Goal: Task Accomplishment & Management: Manage account settings

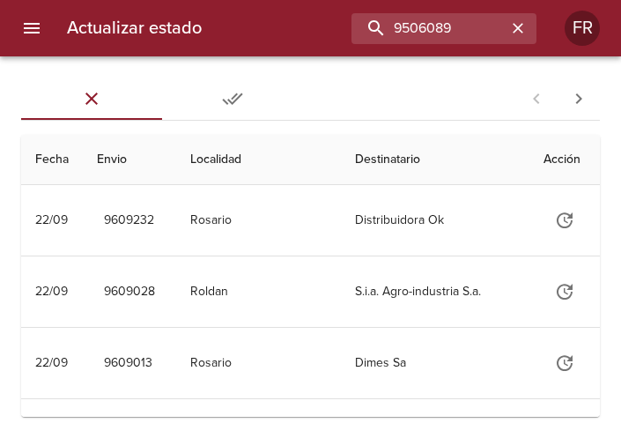
type input "9506089"
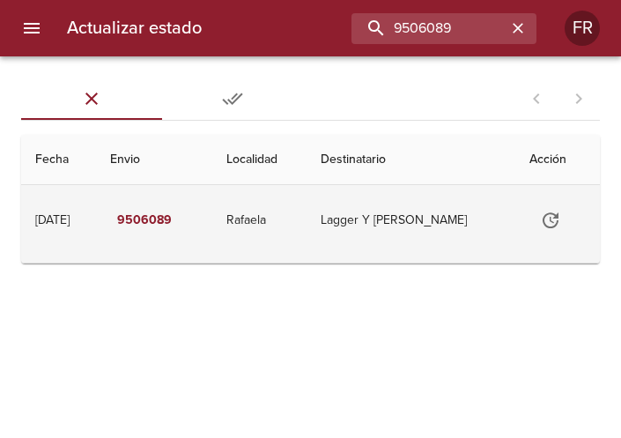
click at [554, 221] on icon "Tabla de envíos del cliente" at bounding box center [550, 220] width 21 height 21
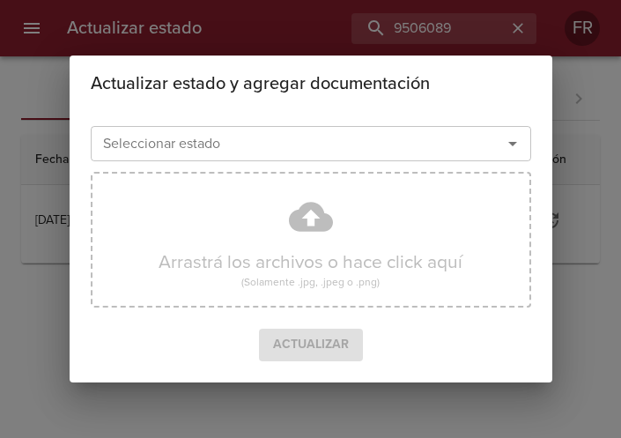
click at [516, 144] on icon "Abrir" at bounding box center [512, 143] width 21 height 21
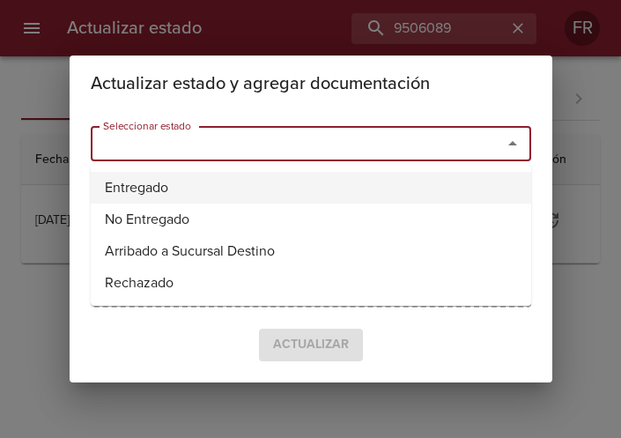
click at [237, 187] on li "Entregado" at bounding box center [311, 188] width 441 height 32
type input "Entregado"
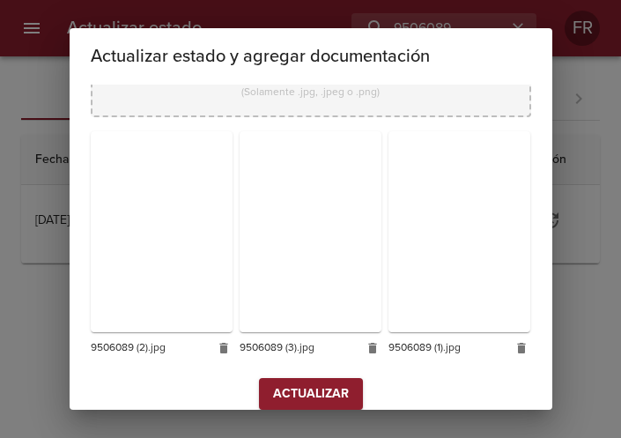
scroll to position [251, 0]
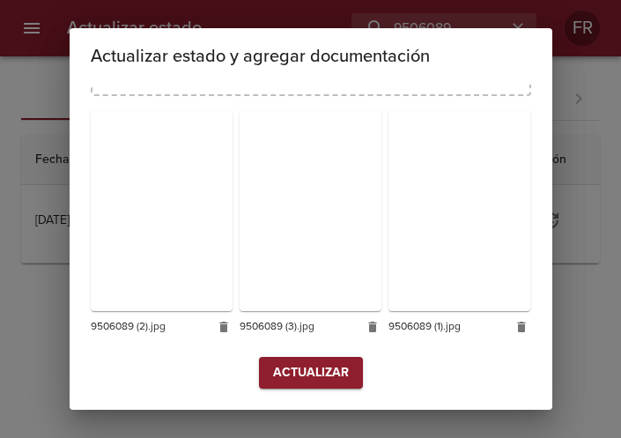
click at [293, 384] on button "Actualizar" at bounding box center [311, 373] width 104 height 33
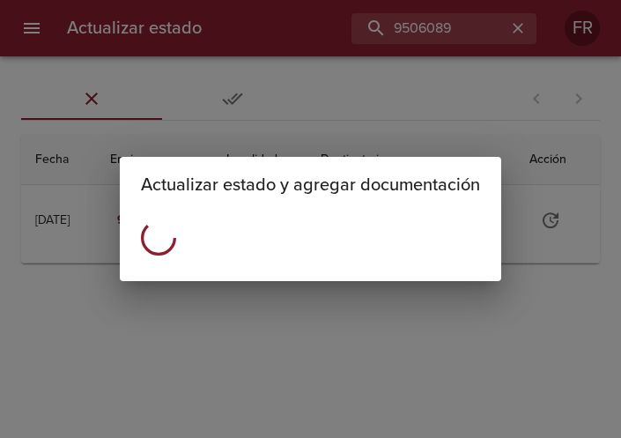
scroll to position [0, 0]
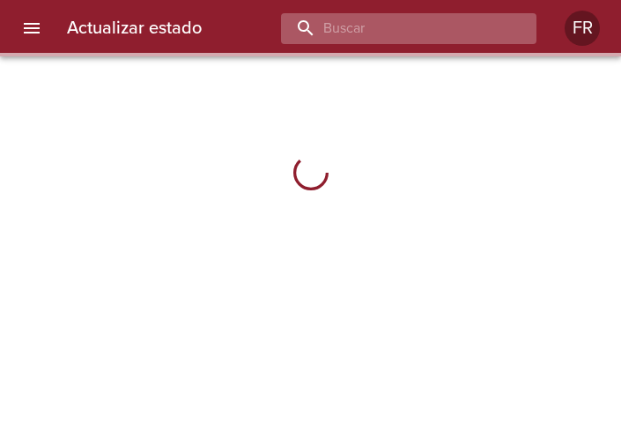
click at [452, 29] on input "buscar" at bounding box center [394, 28] width 226 height 31
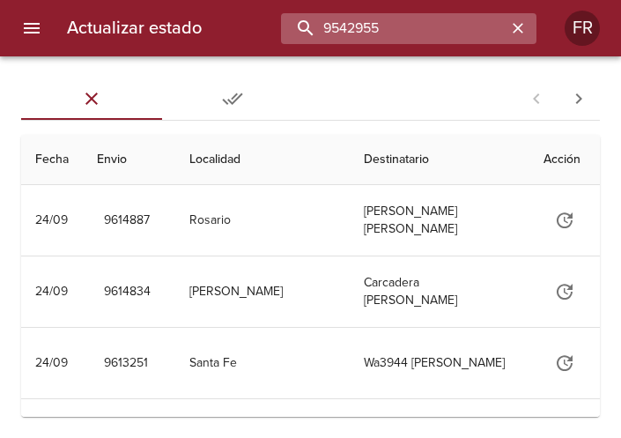
type input "9542955"
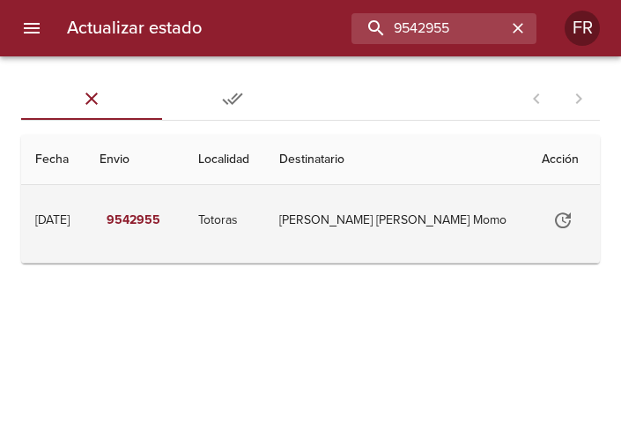
click at [553, 220] on icon "Tabla de envíos del cliente" at bounding box center [563, 220] width 21 height 21
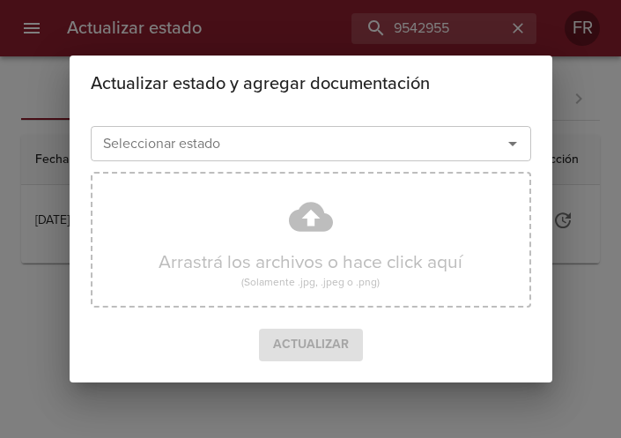
click at [514, 146] on icon "Abrir" at bounding box center [512, 143] width 21 height 21
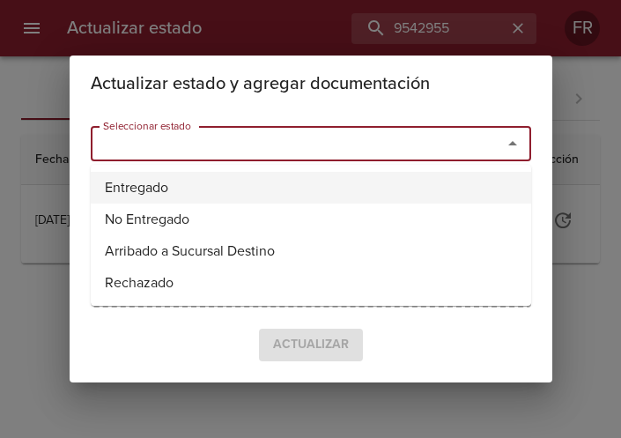
click at [138, 198] on li "Entregado" at bounding box center [311, 188] width 441 height 32
type input "Entregado"
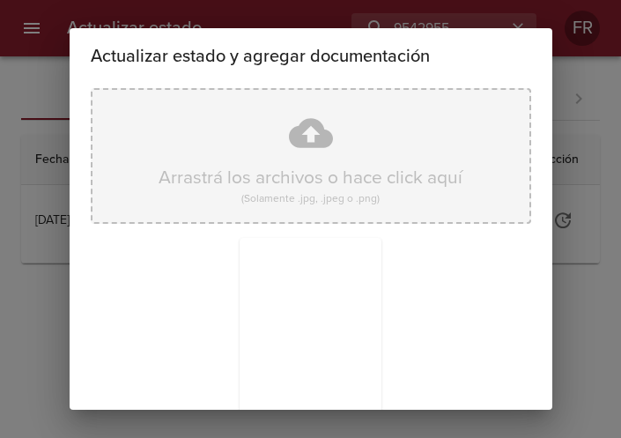
scroll to position [251, 0]
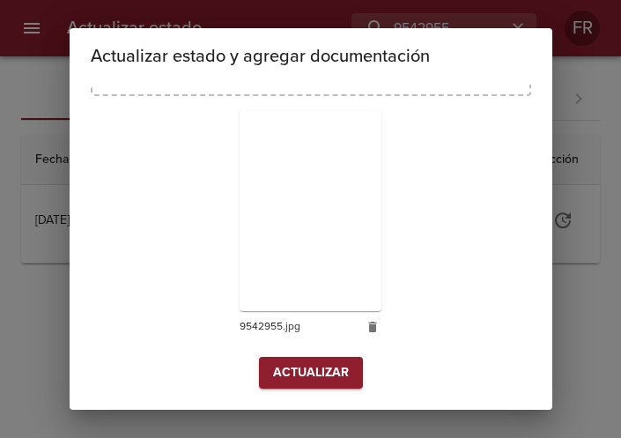
click at [315, 383] on span "Actualizar" at bounding box center [311, 373] width 76 height 22
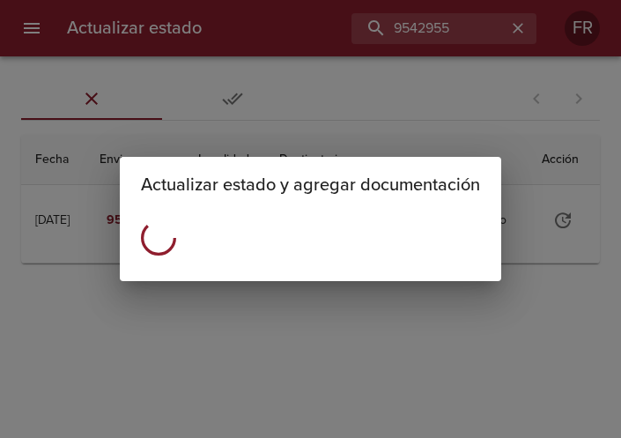
scroll to position [0, 0]
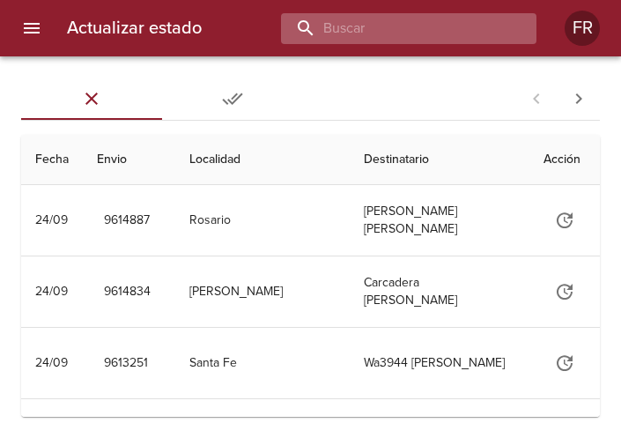
click at [405, 17] on input "buscar" at bounding box center [394, 28] width 226 height 31
type input "9606069"
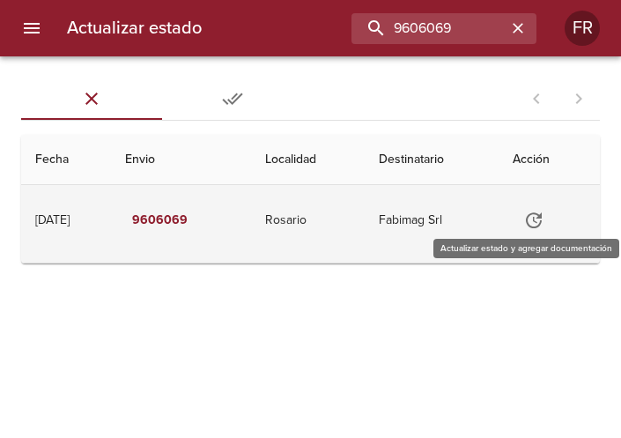
click at [541, 212] on icon "Tabla de envíos del cliente" at bounding box center [533, 220] width 21 height 21
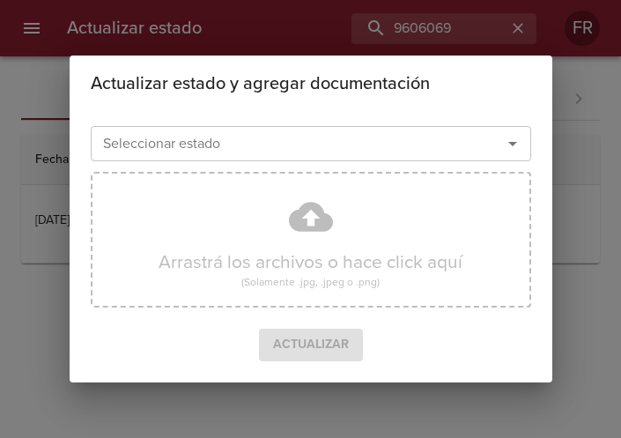
click at [514, 144] on icon "Abrir" at bounding box center [513, 144] width 9 height 4
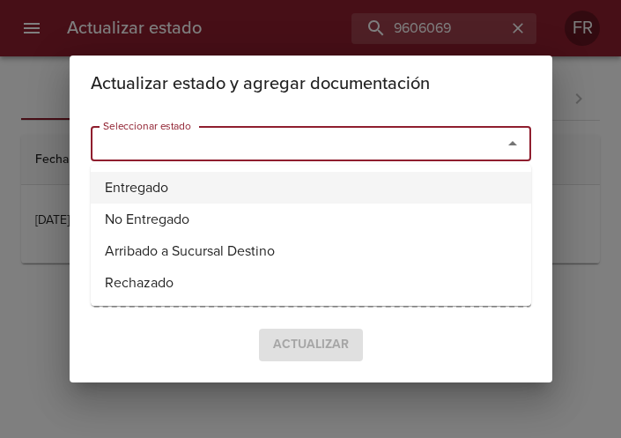
click at [263, 179] on li "Entregado" at bounding box center [311, 188] width 441 height 32
type input "Entregado"
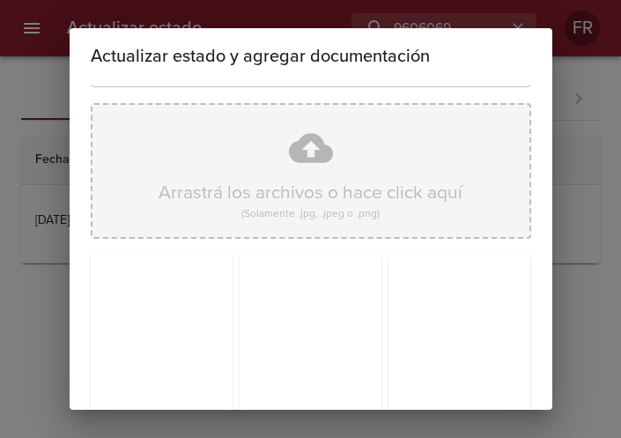
scroll to position [251, 0]
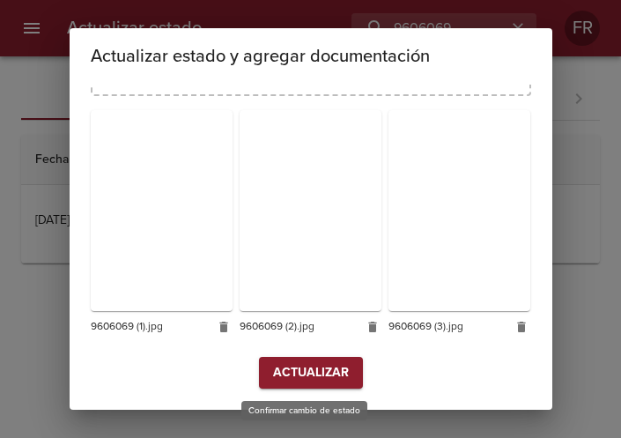
click at [274, 364] on span "Actualizar" at bounding box center [311, 373] width 76 height 22
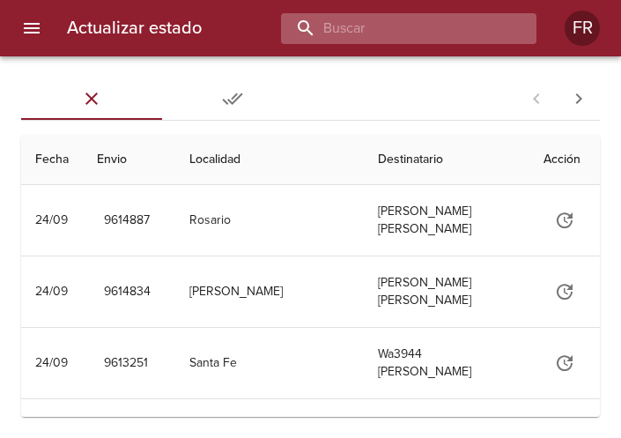
click at [421, 39] on input "buscar" at bounding box center [394, 28] width 226 height 31
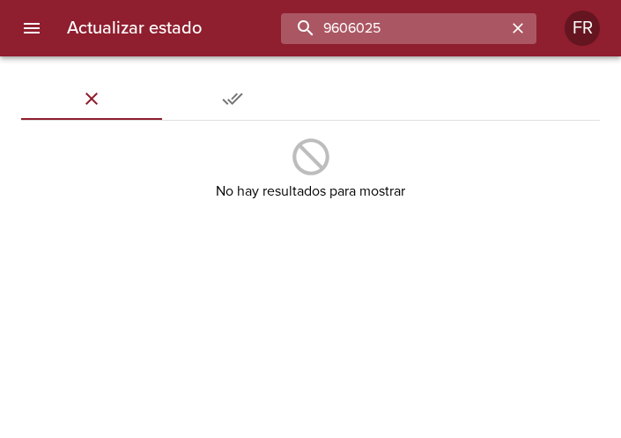
type input "9606025"
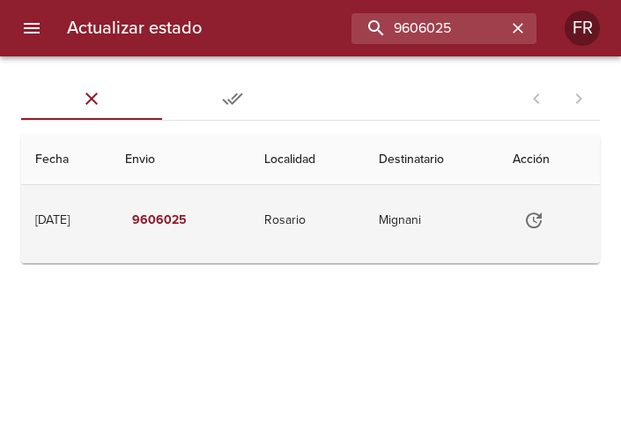
click at [545, 220] on icon "Tabla de envíos del cliente" at bounding box center [533, 220] width 21 height 21
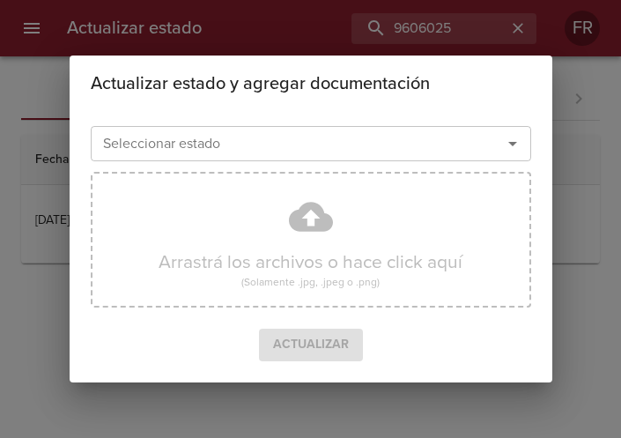
click at [514, 146] on icon "Abrir" at bounding box center [512, 143] width 21 height 21
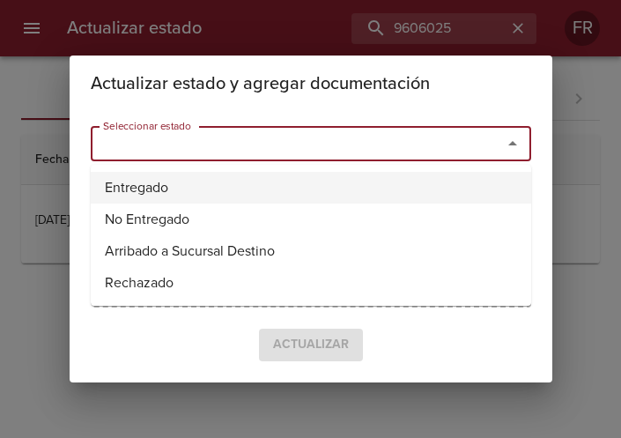
click at [273, 176] on li "Entregado" at bounding box center [311, 188] width 441 height 32
type input "Entregado"
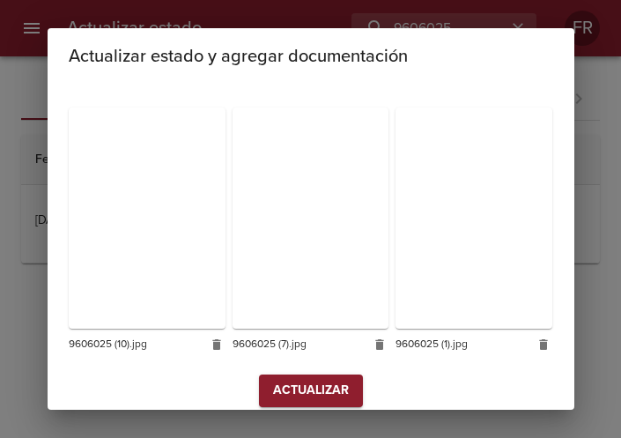
scroll to position [528, 0]
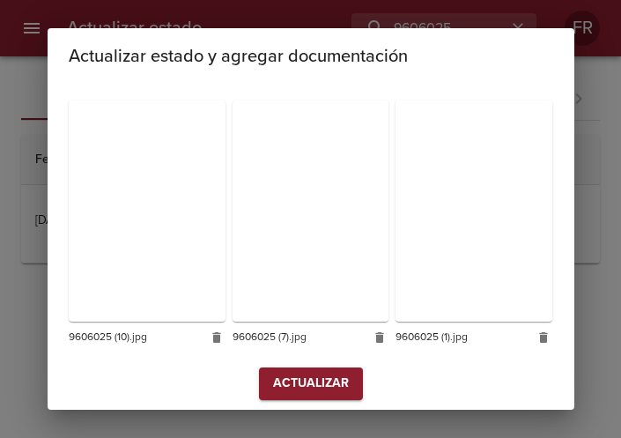
click at [299, 375] on span "Actualizar" at bounding box center [311, 384] width 76 height 22
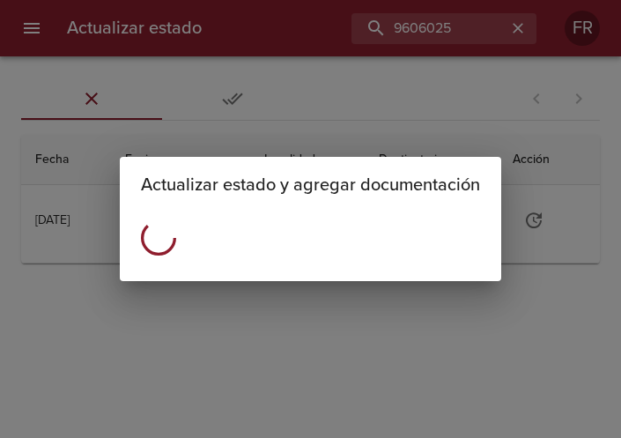
scroll to position [0, 0]
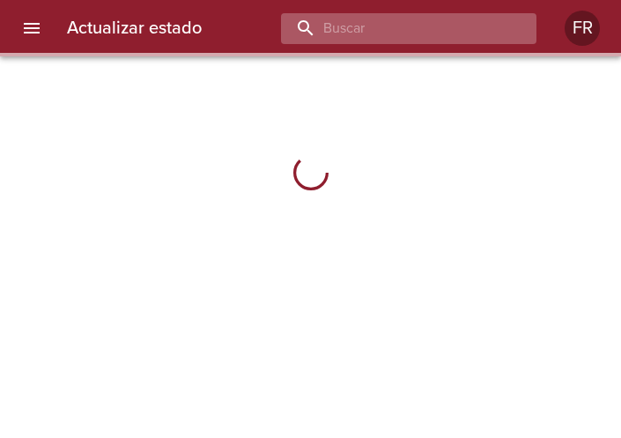
click at [440, 30] on input "buscar" at bounding box center [394, 28] width 226 height 31
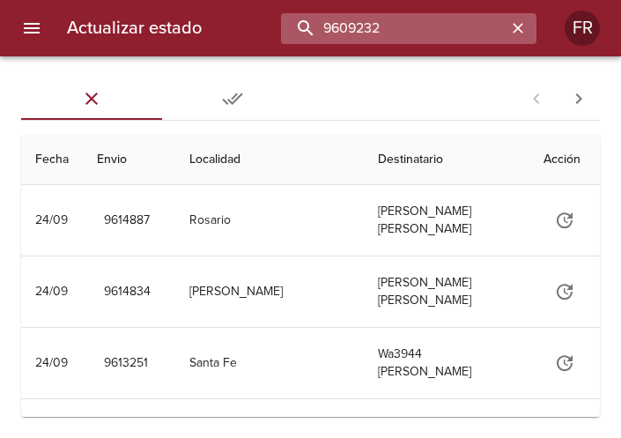
type input "9609232"
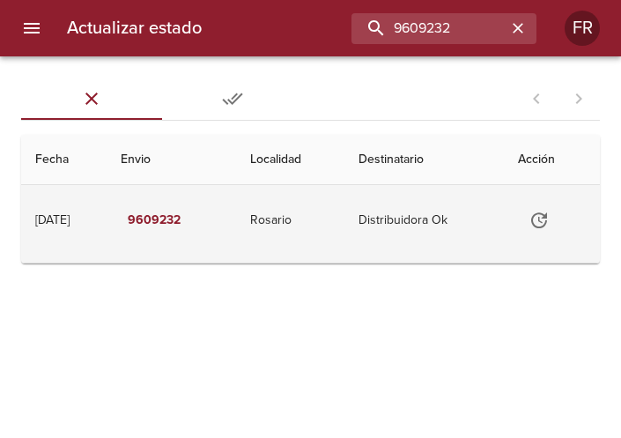
click at [550, 212] on icon "Tabla de envíos del cliente" at bounding box center [539, 220] width 21 height 21
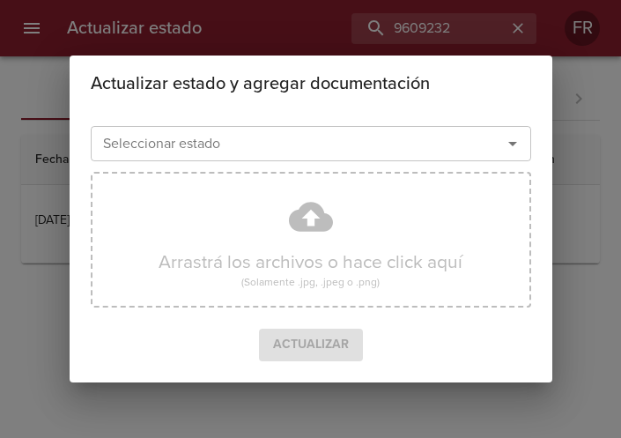
click at [512, 151] on icon "Abrir" at bounding box center [512, 143] width 21 height 21
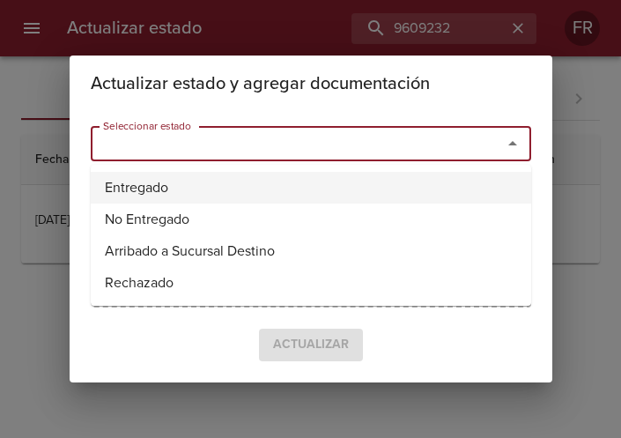
click at [299, 178] on li "Entregado" at bounding box center [311, 188] width 441 height 32
type input "Entregado"
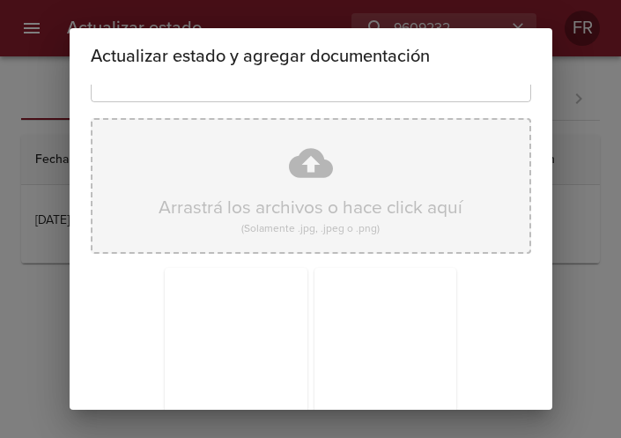
scroll to position [251, 0]
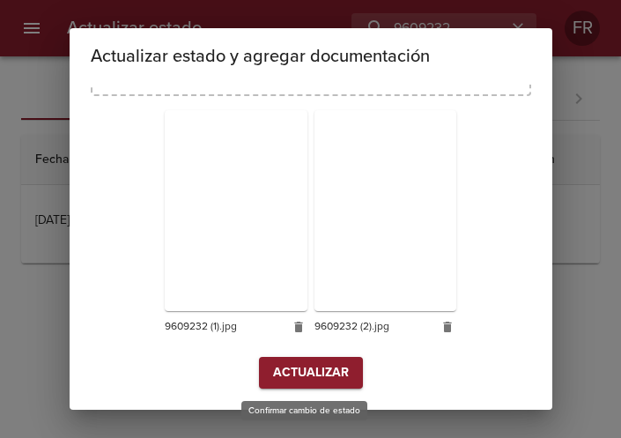
click at [297, 365] on span "Actualizar" at bounding box center [311, 373] width 76 height 22
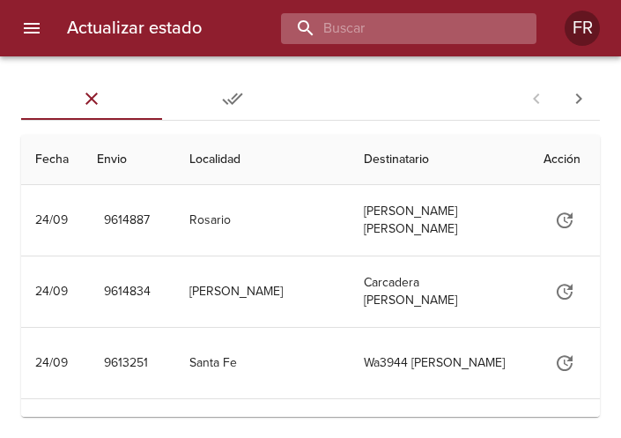
click at [452, 25] on input "buscar" at bounding box center [394, 28] width 226 height 31
type input "9606039"
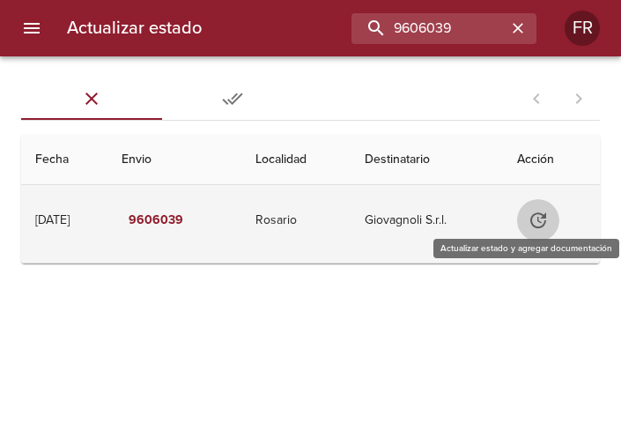
click at [543, 215] on icon "Tabla de envíos del cliente" at bounding box center [538, 220] width 21 height 21
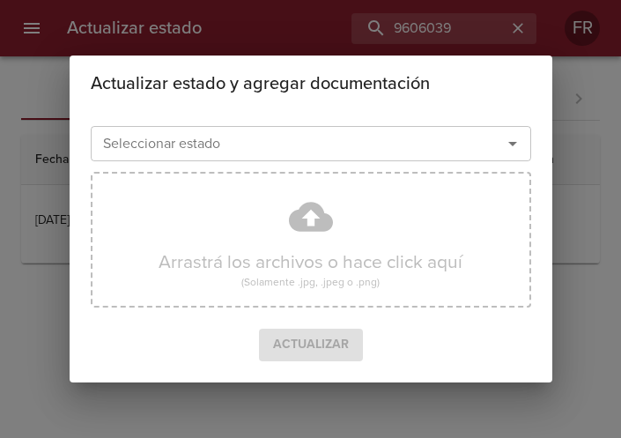
click at [518, 144] on icon "Abrir" at bounding box center [512, 143] width 21 height 21
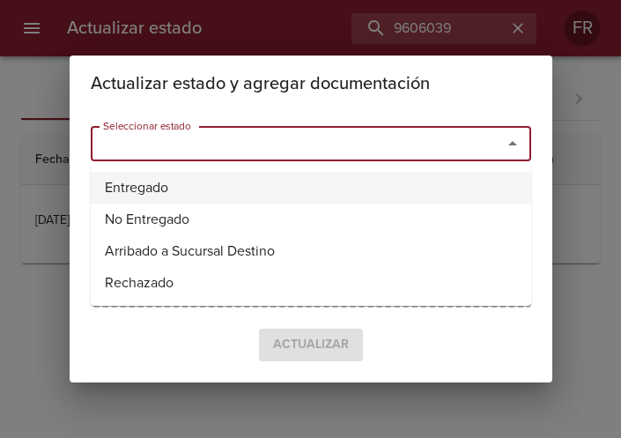
click at [271, 184] on li "Entregado" at bounding box center [311, 188] width 441 height 32
type input "Entregado"
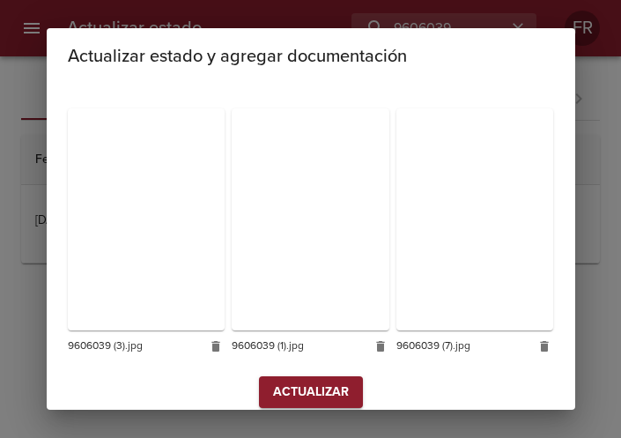
scroll to position [790, 0]
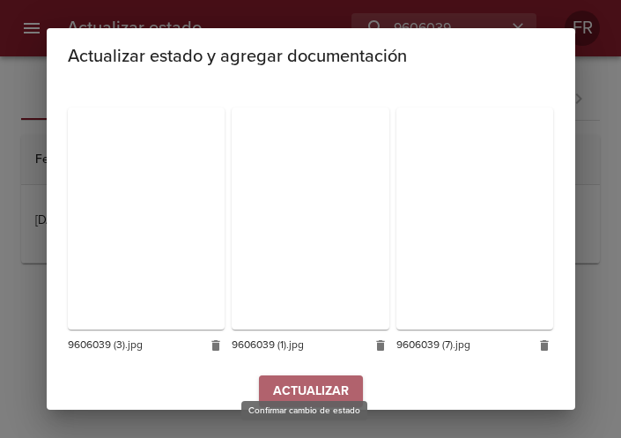
click at [300, 381] on span "Actualizar" at bounding box center [311, 392] width 76 height 22
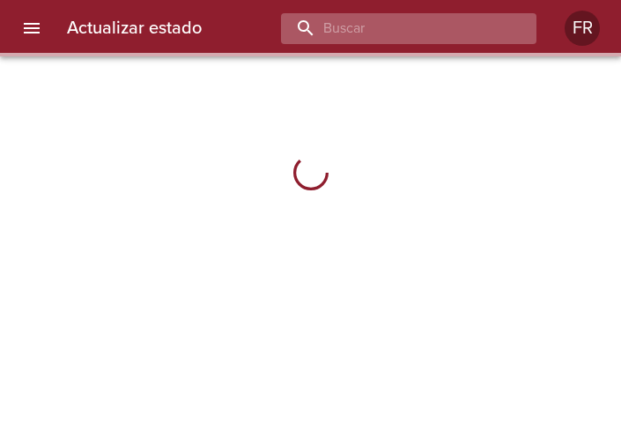
drag, startPoint x: 0, startPoint y: 0, endPoint x: 430, endPoint y: 26, distance: 430.8
click at [430, 26] on input "buscar" at bounding box center [394, 28] width 226 height 31
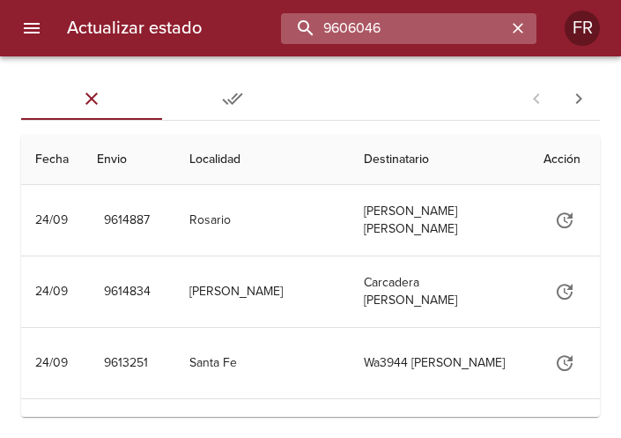
type input "9606046"
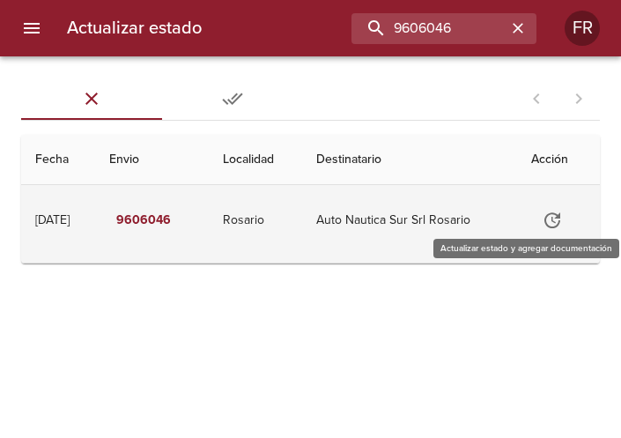
click at [563, 226] on icon "Tabla de envíos del cliente" at bounding box center [552, 220] width 21 height 21
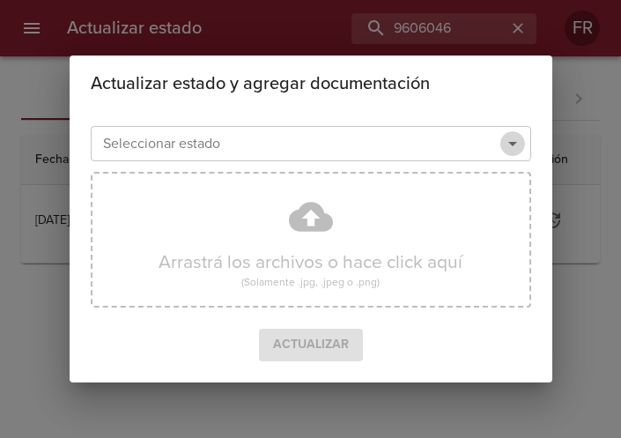
click at [516, 144] on icon "Abrir" at bounding box center [512, 143] width 21 height 21
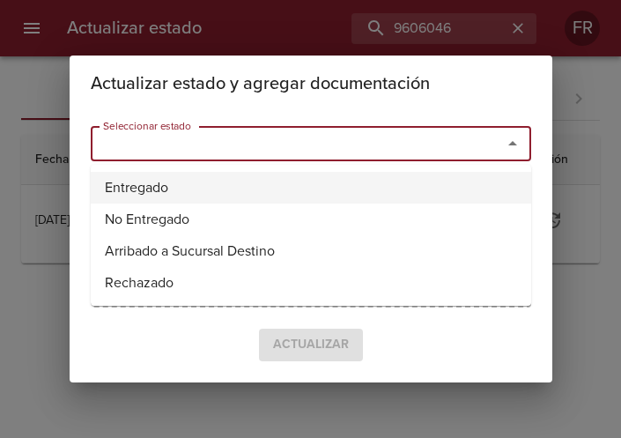
click at [270, 184] on li "Entregado" at bounding box center [311, 188] width 441 height 32
type input "Entregado"
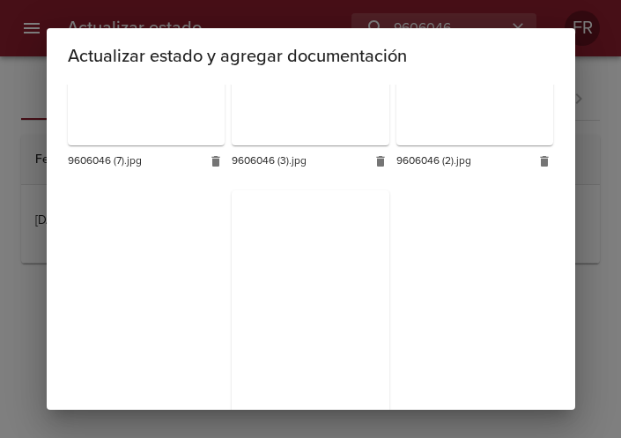
scroll to position [1313, 0]
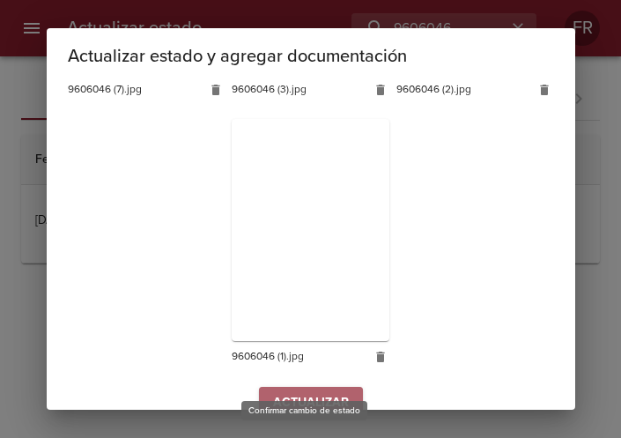
click at [293, 392] on span "Actualizar" at bounding box center [311, 403] width 76 height 22
